Goal: Task Accomplishment & Management: Manage account settings

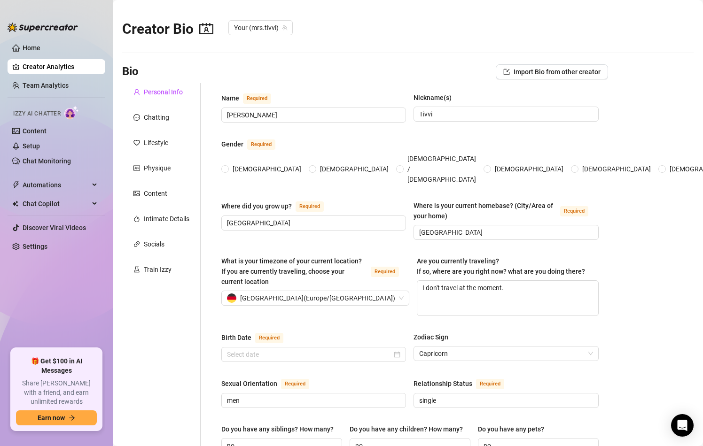
radio input "true"
type input "[DATE]"
click at [25, 255] on ul "Home Creator Analytics Team Analytics Izzy AI Chatter Content Setup Chat Monito…" at bounding box center [57, 191] width 98 height 308
click at [25, 250] on link "Settings" at bounding box center [35, 247] width 25 height 8
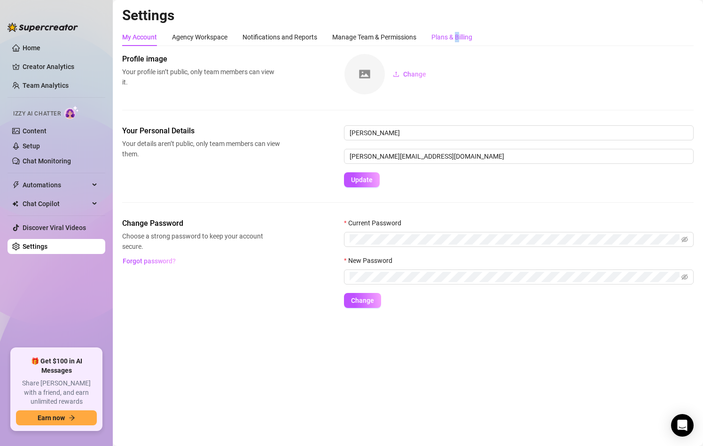
click at [458, 33] on div "Plans & Billing" at bounding box center [451, 37] width 41 height 10
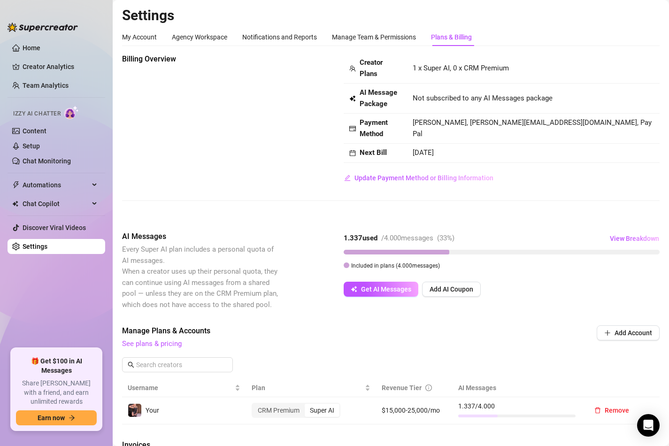
click at [239, 134] on div "Billing Overview Creator Plans 1 x Super AI, 0 x CRM Premium AI Message Package…" at bounding box center [391, 120] width 538 height 132
